Goal: Obtain resource: Download file/media

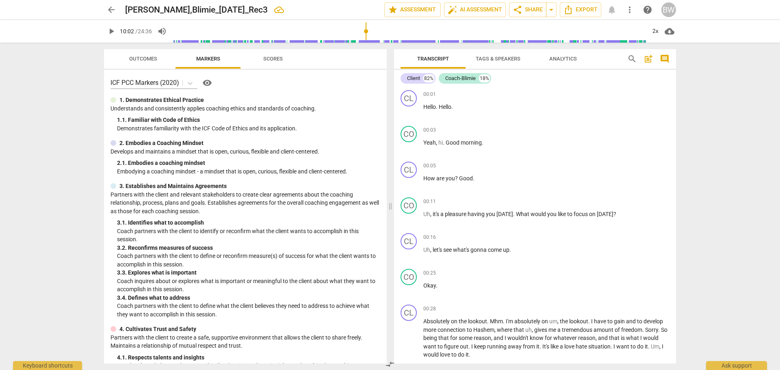
scroll to position [1888, 0]
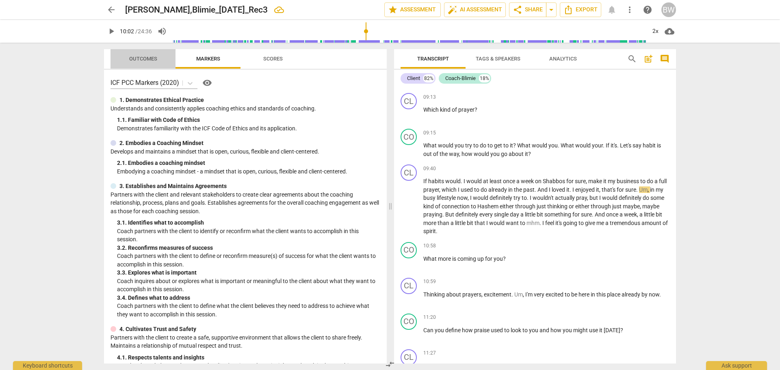
click at [152, 64] on span "Outcomes" at bounding box center [143, 59] width 48 height 11
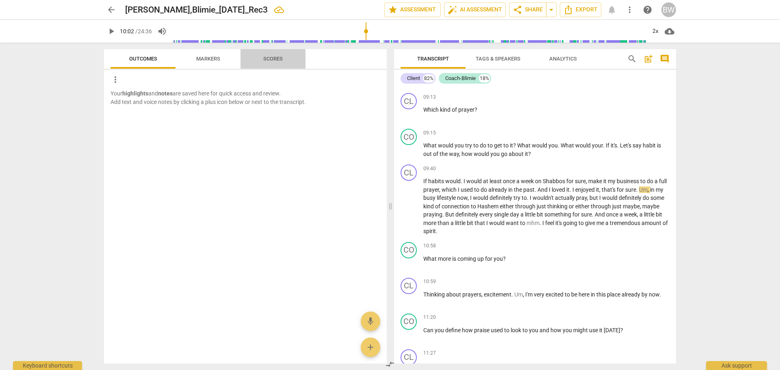
click at [272, 58] on span "Scores" at bounding box center [273, 59] width 20 height 6
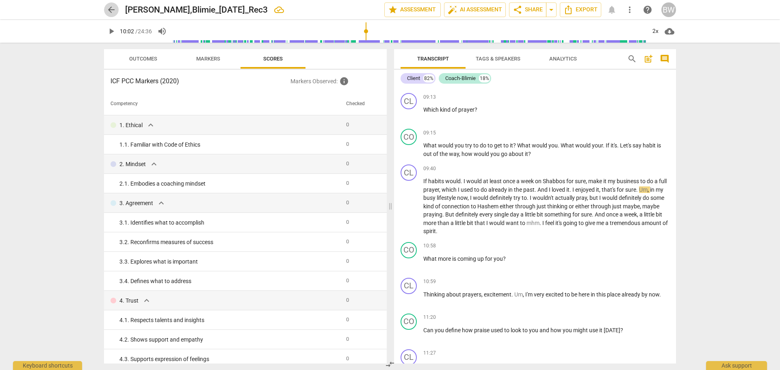
click at [111, 14] on span "arrow_back" at bounding box center [111, 10] width 10 height 10
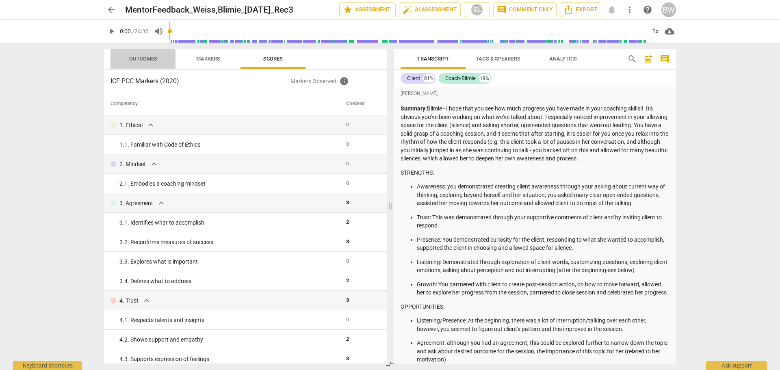
click at [143, 57] on span "Outcomes" at bounding box center [143, 59] width 28 height 6
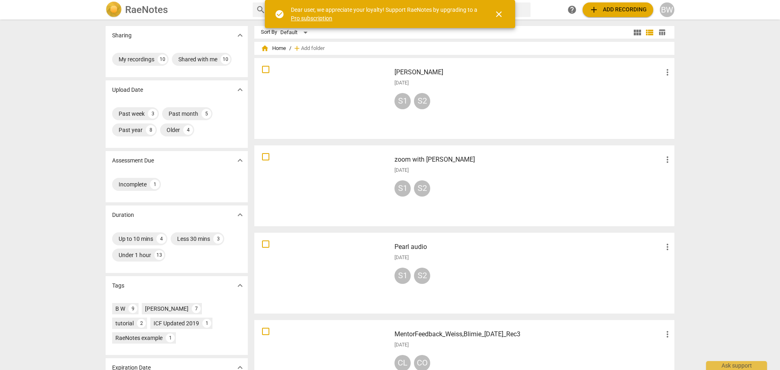
click at [460, 90] on div "[PERSON_NAME] more_vert [DATE] S1 S2" at bounding box center [533, 98] width 291 height 75
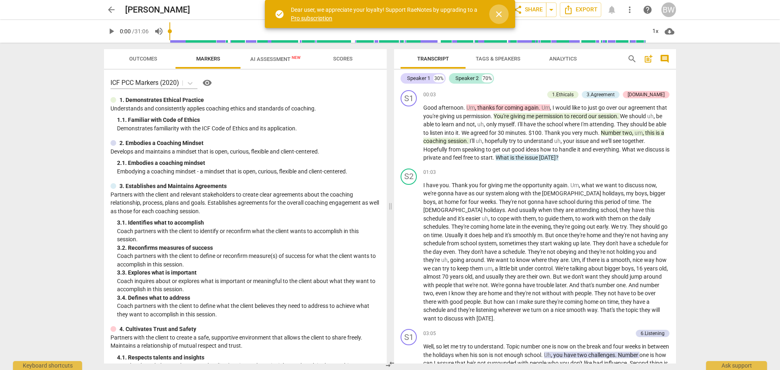
click at [502, 13] on span "close" at bounding box center [499, 14] width 10 height 10
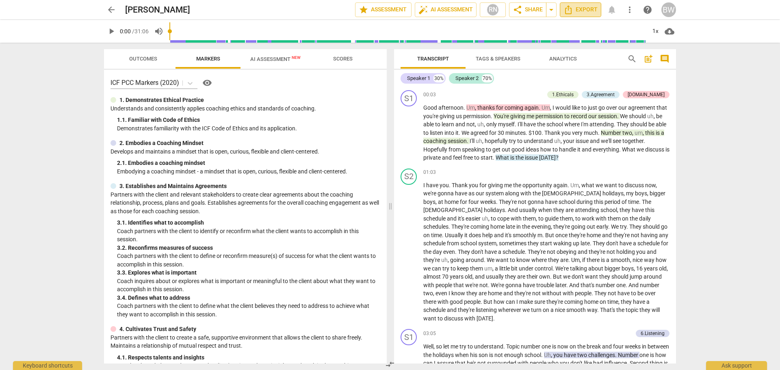
click at [582, 9] on span "Export" at bounding box center [581, 10] width 34 height 10
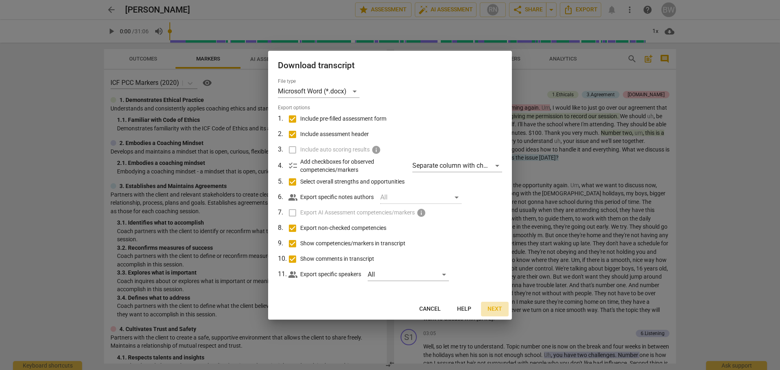
click at [495, 306] on span "Next" at bounding box center [495, 309] width 15 height 8
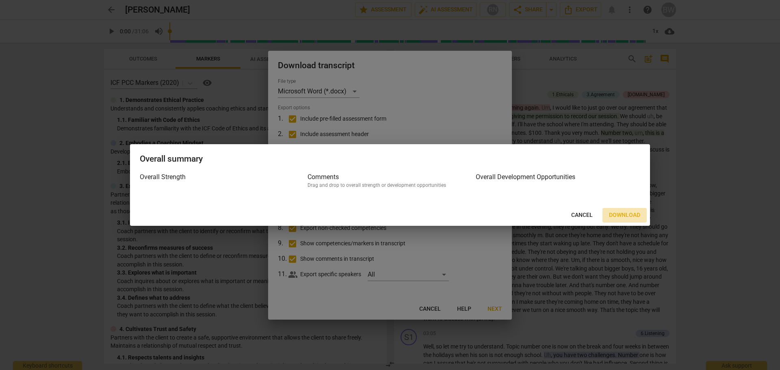
click at [626, 216] on span "Download" at bounding box center [624, 215] width 31 height 8
